Goal: Information Seeking & Learning: Find specific fact

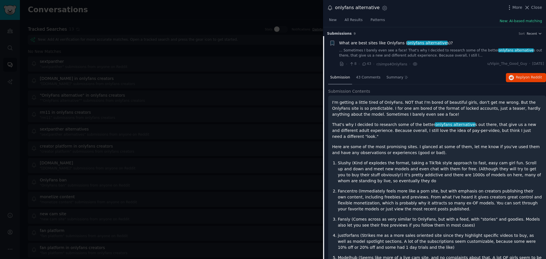
scroll to position [44, 0]
click at [273, 159] on div at bounding box center [273, 129] width 546 height 259
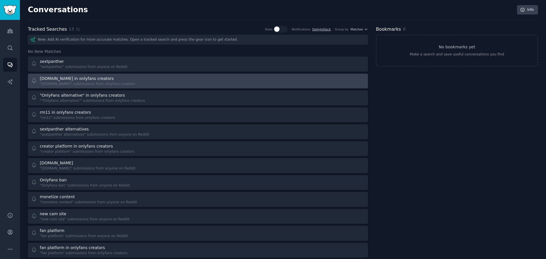
click at [104, 83] on div ""[DOMAIN_NAME]" submissions from onlyfans creators" at bounding box center [87, 84] width 95 height 5
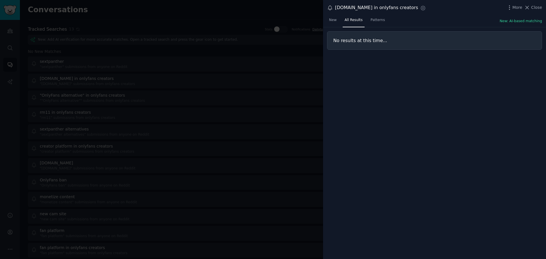
click at [68, 62] on div at bounding box center [273, 129] width 546 height 259
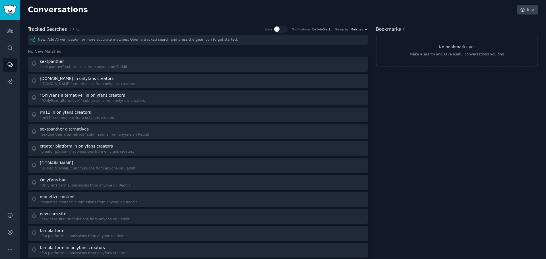
click at [451, 144] on div "Bookmarks 0 No bookmarks yet Make a search and save useful conversations you fi…" at bounding box center [457, 158] width 162 height 265
click at [8, 32] on icon "Sidebar" at bounding box center [10, 31] width 6 height 6
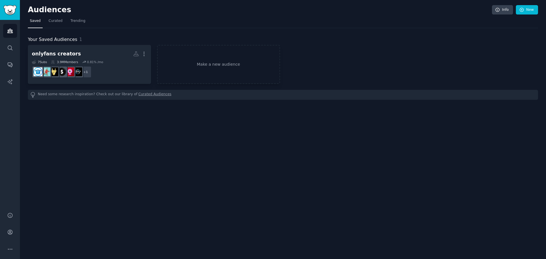
click at [193, 195] on div "Audiences Info New Saved Curated Trending Your Saved Audiences 1 onlyfans creat…" at bounding box center [283, 129] width 526 height 259
click at [10, 234] on icon "Sidebar" at bounding box center [10, 232] width 6 height 6
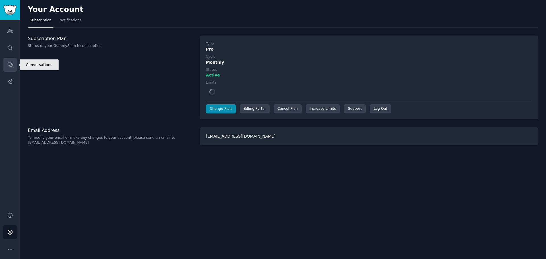
click at [9, 65] on icon "Sidebar" at bounding box center [10, 65] width 6 height 6
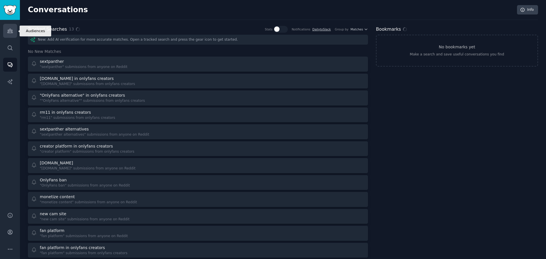
click at [9, 32] on icon "Sidebar" at bounding box center [10, 31] width 6 height 6
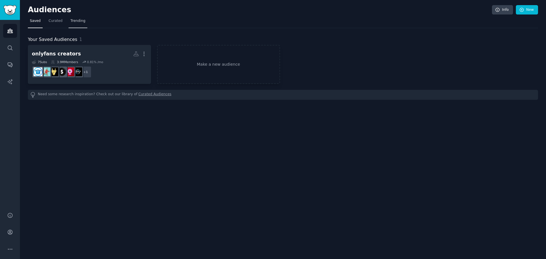
click at [72, 20] on span "Trending" at bounding box center [78, 20] width 15 height 5
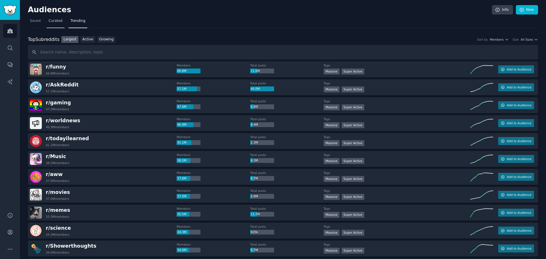
click at [56, 21] on span "Curated" at bounding box center [56, 20] width 14 height 5
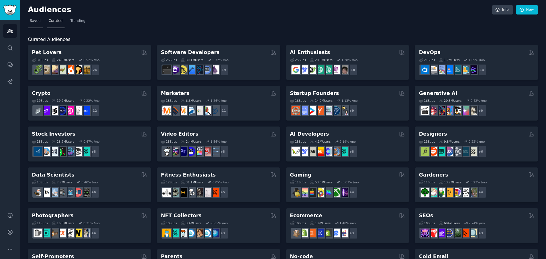
drag, startPoint x: 34, startPoint y: 21, endPoint x: 40, endPoint y: 25, distance: 7.6
click at [34, 21] on span "Saved" at bounding box center [35, 20] width 11 height 5
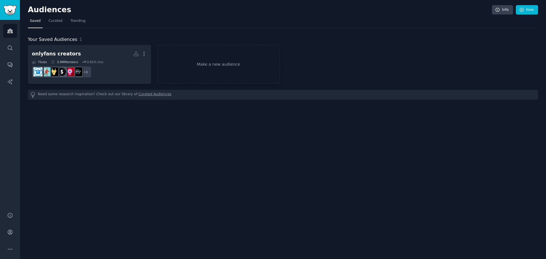
click at [148, 185] on div "Audiences Info New Saved Curated Trending Your Saved Audiences 1 onlyfans creat…" at bounding box center [283, 129] width 526 height 259
click at [277, 157] on div "Audiences Info New Saved Curated Trending Your Saved Audiences 1 onlyfans creat…" at bounding box center [283, 129] width 526 height 259
click at [9, 48] on icon "Sidebar" at bounding box center [10, 48] width 6 height 6
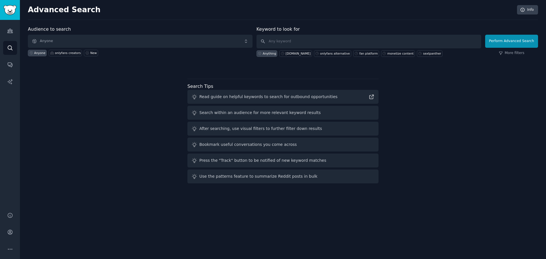
click at [280, 74] on div "Audience to search Anyone Anyone onlyfans creators New Keyword to look for Anyt…" at bounding box center [283, 106] width 510 height 160
click at [294, 52] on div "[DOMAIN_NAME]" at bounding box center [298, 53] width 25 height 4
type input "[DOMAIN_NAME]"
click at [496, 38] on button "Perform Advanced Search" at bounding box center [511, 41] width 53 height 13
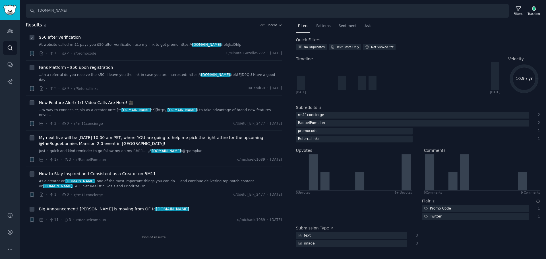
click at [172, 49] on div "$50 after verification At website called rm11 pays you $50 after verification u…" at bounding box center [160, 45] width 243 height 22
click at [61, 44] on link "At website called rm11 pays you $50 after verification use my link to get promo…" at bounding box center [160, 44] width 243 height 5
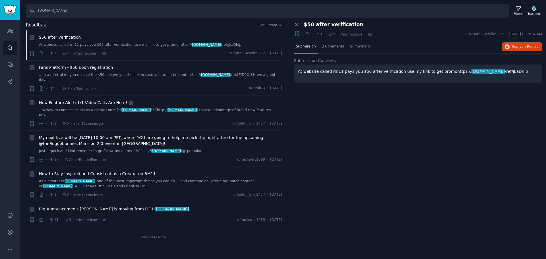
click at [508, 101] on div "Close panel $50 after verification + · · 1 · 2 · r/promocode · u/Minute_Gazelle…" at bounding box center [418, 64] width 248 height 85
click at [508, 46] on icon "button" at bounding box center [507, 46] width 5 height 5
click at [9, 62] on icon "Sidebar" at bounding box center [10, 65] width 6 height 6
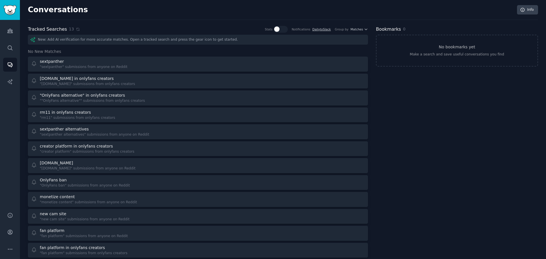
click at [459, 156] on div "Bookmarks 0 No bookmarks yet Make a search and save useful conversations you fi…" at bounding box center [457, 158] width 162 height 265
